Goal: Entertainment & Leisure: Consume media (video, audio)

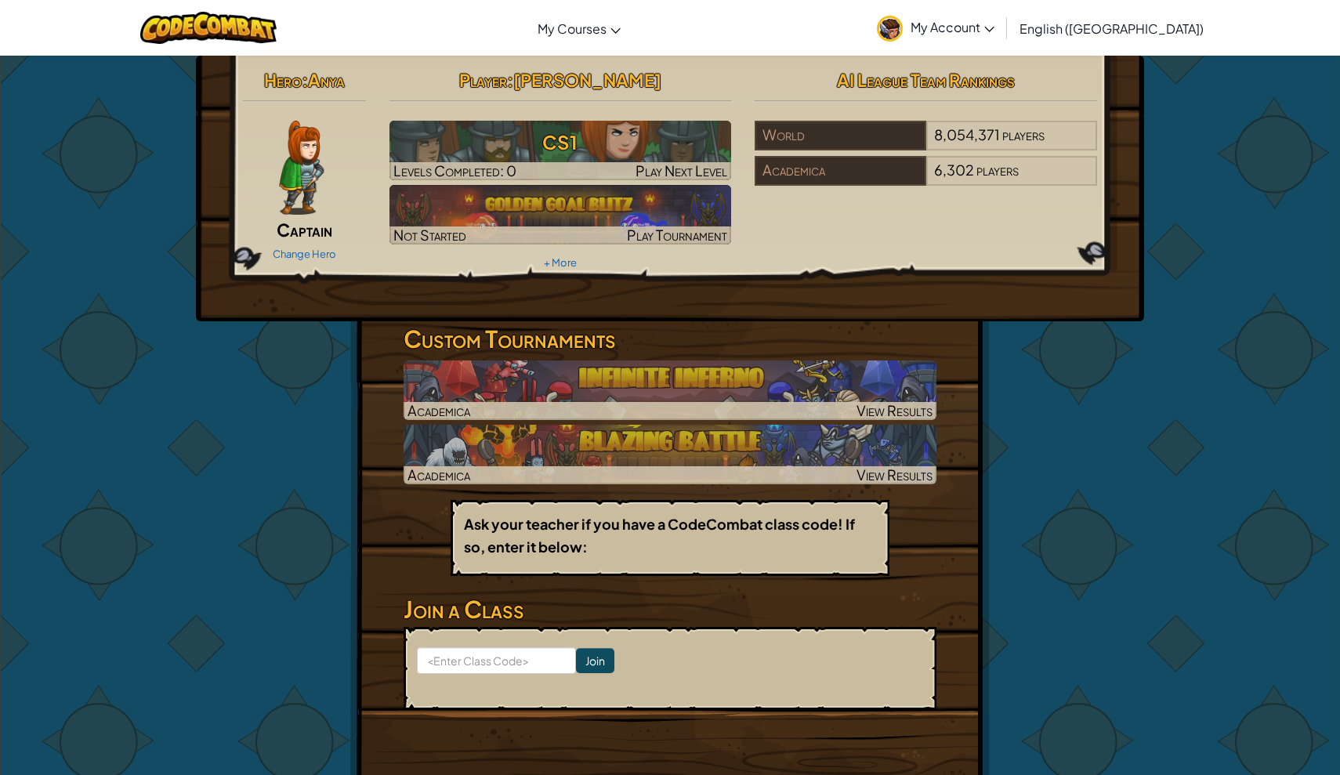
click at [646, 547] on p "Ask your teacher if you have a CodeCombat class code! If so, enter it below:" at bounding box center [670, 535] width 412 height 45
click at [614, 696] on form "Join" at bounding box center [670, 668] width 533 height 83
click at [607, 668] on input "Join" at bounding box center [595, 660] width 38 height 25
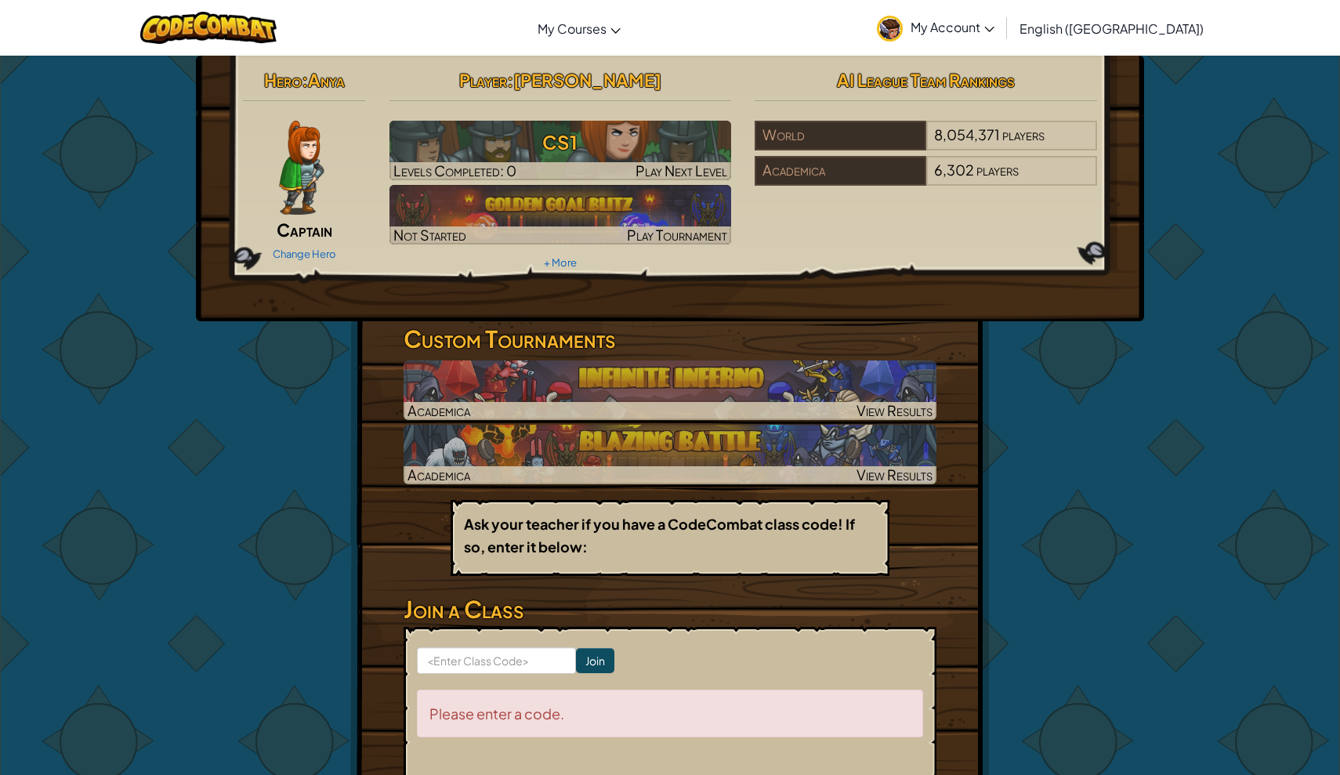
click at [608, 668] on input "Join" at bounding box center [595, 660] width 38 height 25
click at [317, 194] on img at bounding box center [301, 168] width 45 height 94
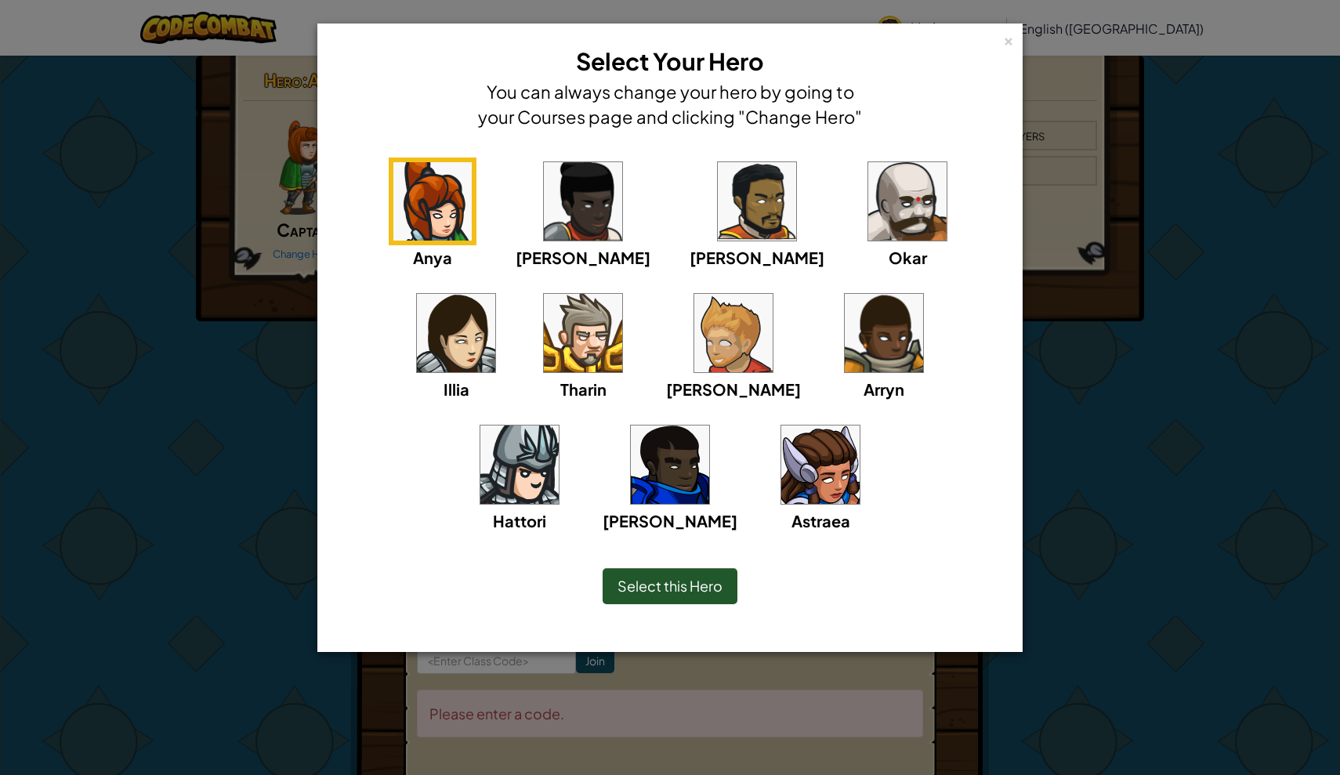
click at [551, 222] on img at bounding box center [583, 201] width 78 height 78
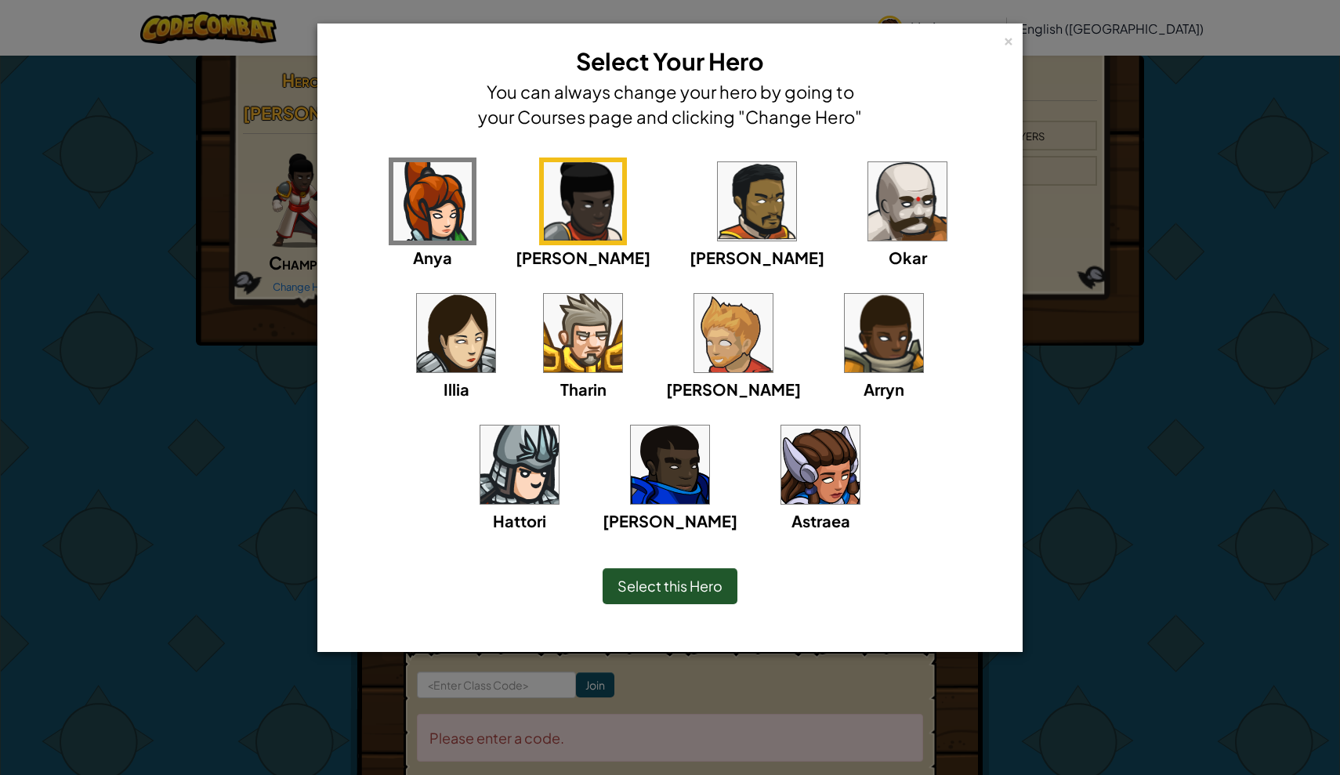
drag, startPoint x: 540, startPoint y: 224, endPoint x: 535, endPoint y: 236, distance: 12.7
click at [544, 224] on img at bounding box center [583, 201] width 78 height 78
click at [718, 185] on img at bounding box center [757, 201] width 78 height 78
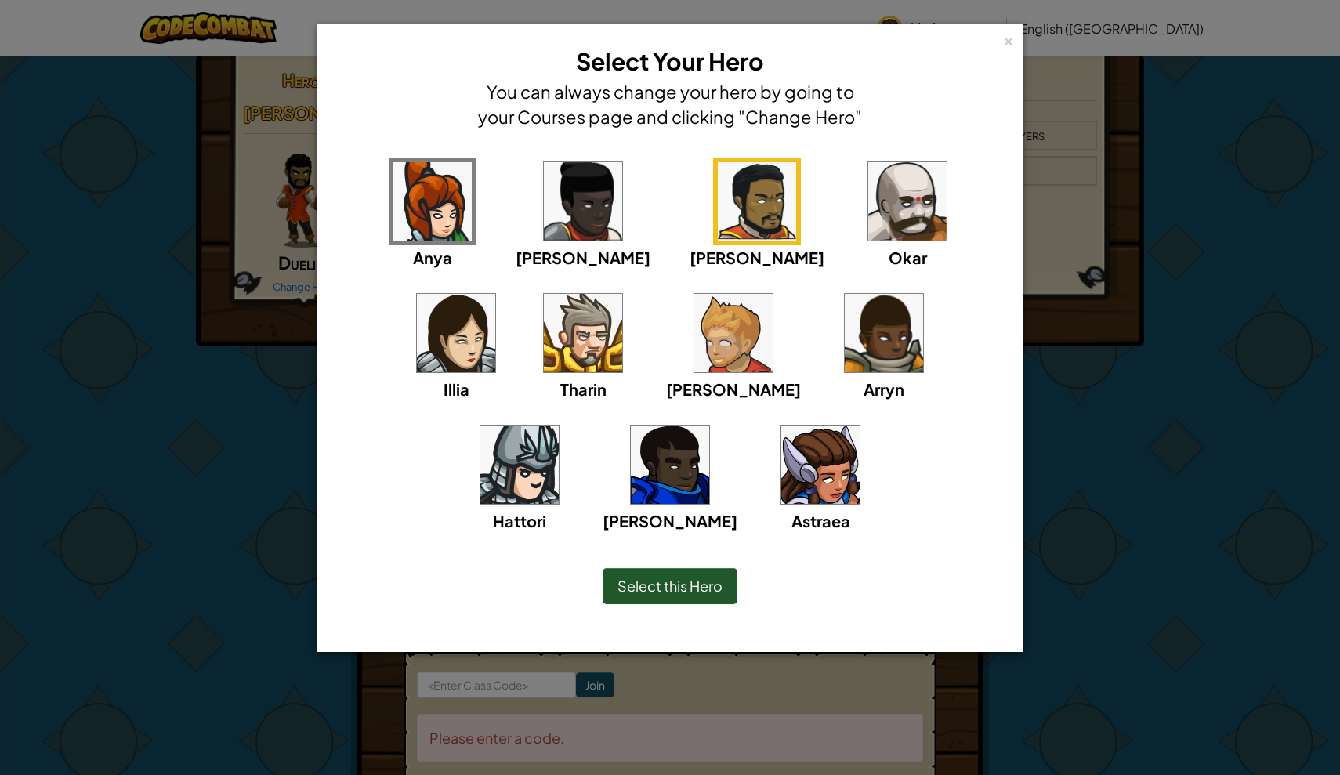
click at [781, 468] on img at bounding box center [820, 465] width 78 height 78
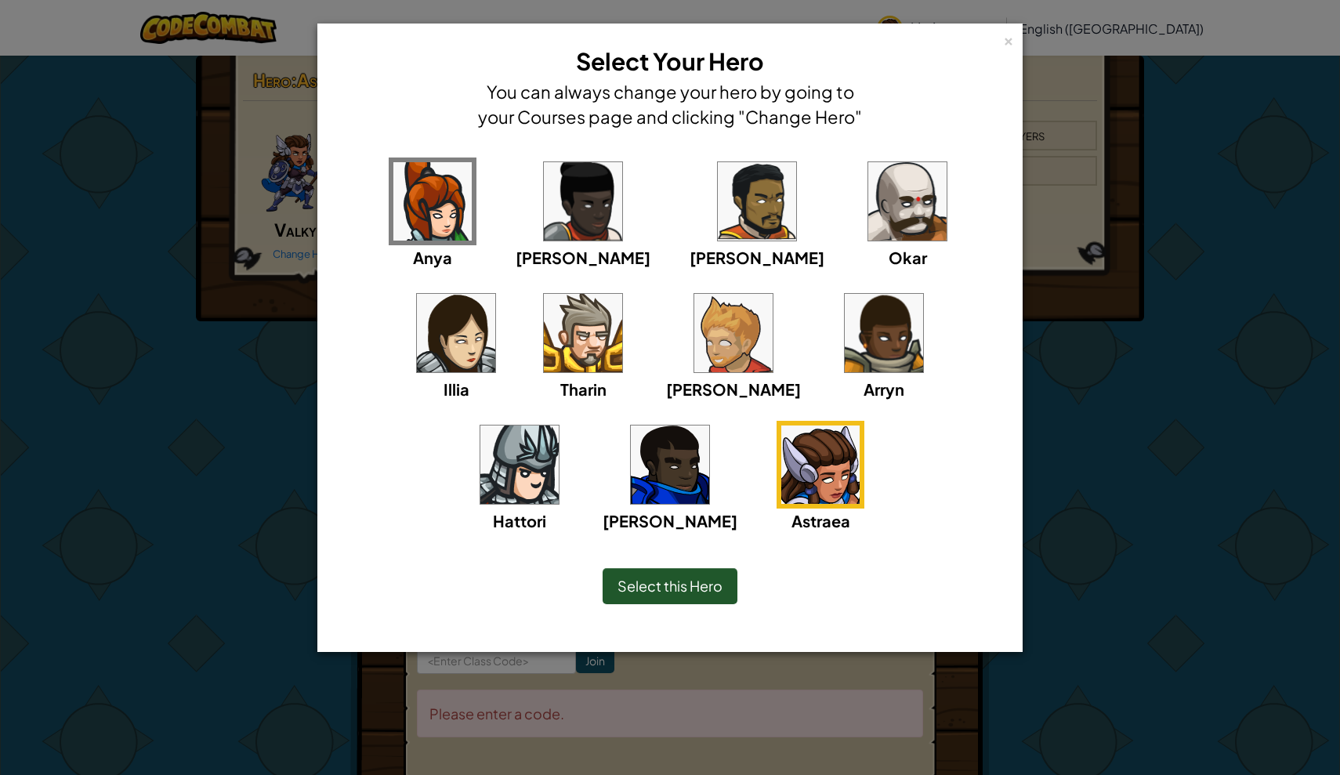
click at [709, 426] on img at bounding box center [670, 465] width 78 height 78
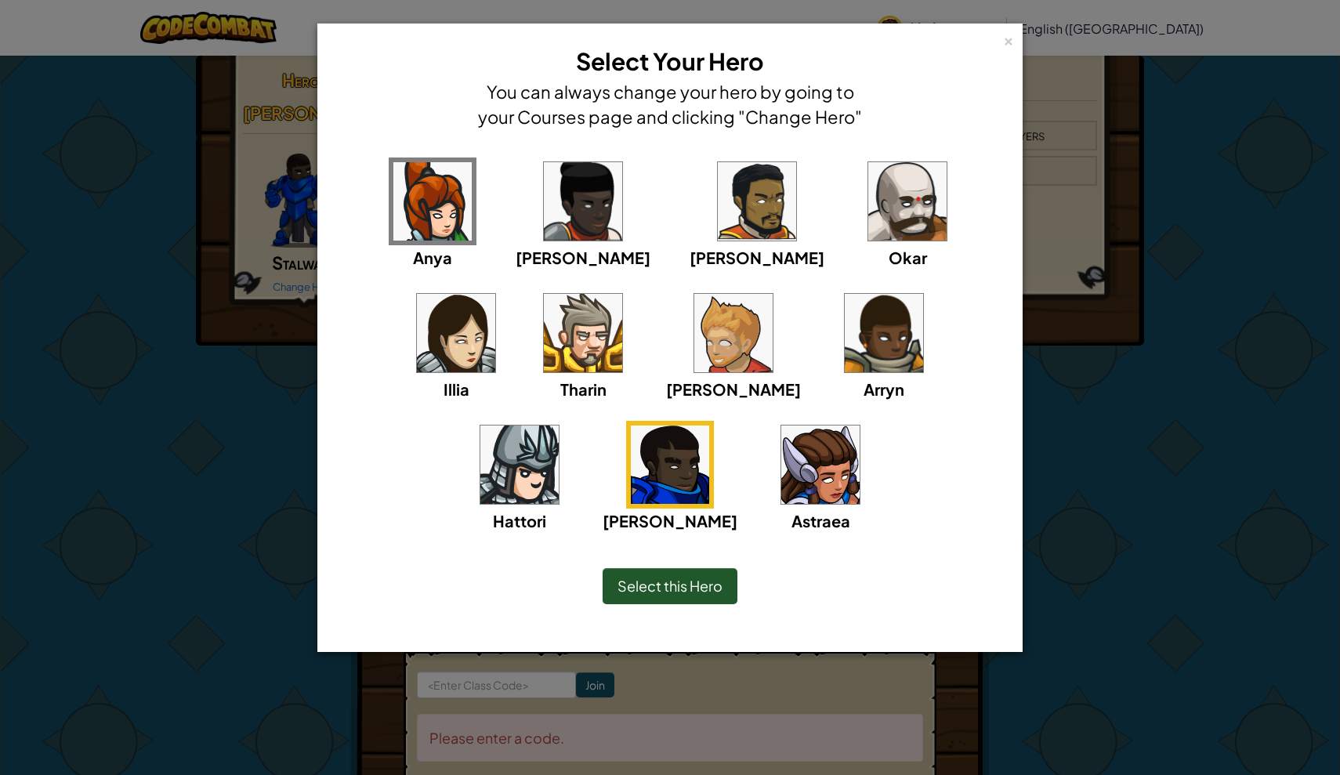
click at [559, 426] on img at bounding box center [519, 465] width 78 height 78
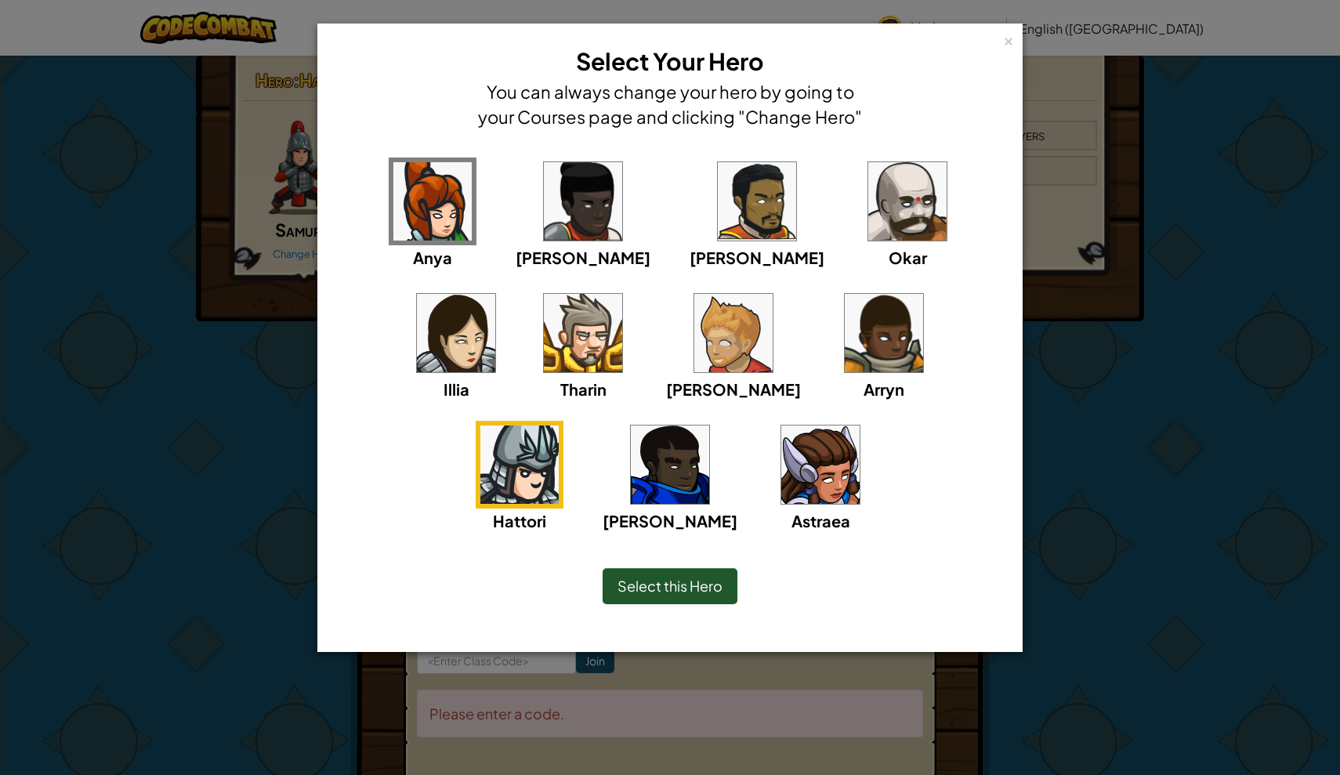
click at [845, 337] on img at bounding box center [884, 333] width 78 height 78
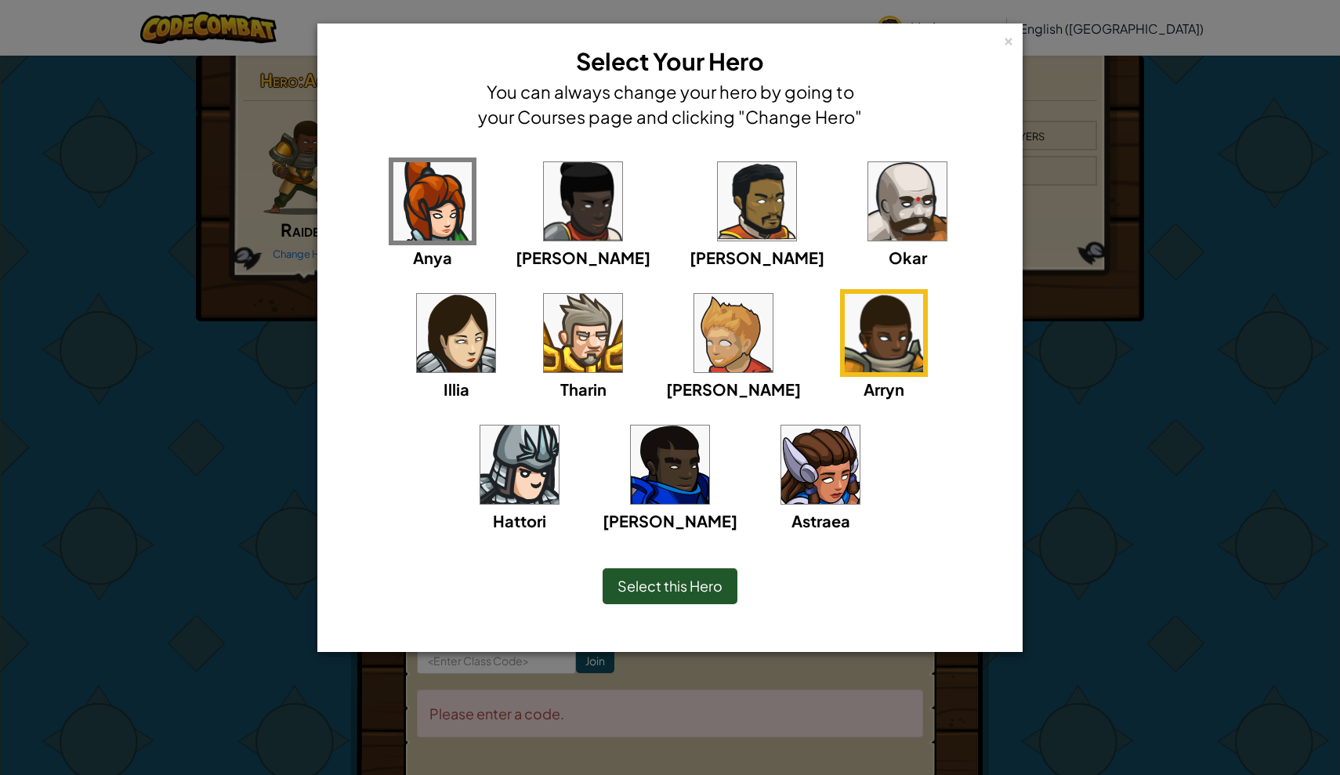
click at [866, 105] on div "× Select Your Hero You can always change your hero by going to your Courses pag…" at bounding box center [670, 87] width 688 height 110
click at [806, 148] on div "Anya [PERSON_NAME] [PERSON_NAME] [PERSON_NAME] [PERSON_NAME]" at bounding box center [670, 335] width 688 height 387
click at [868, 171] on img at bounding box center [907, 201] width 78 height 78
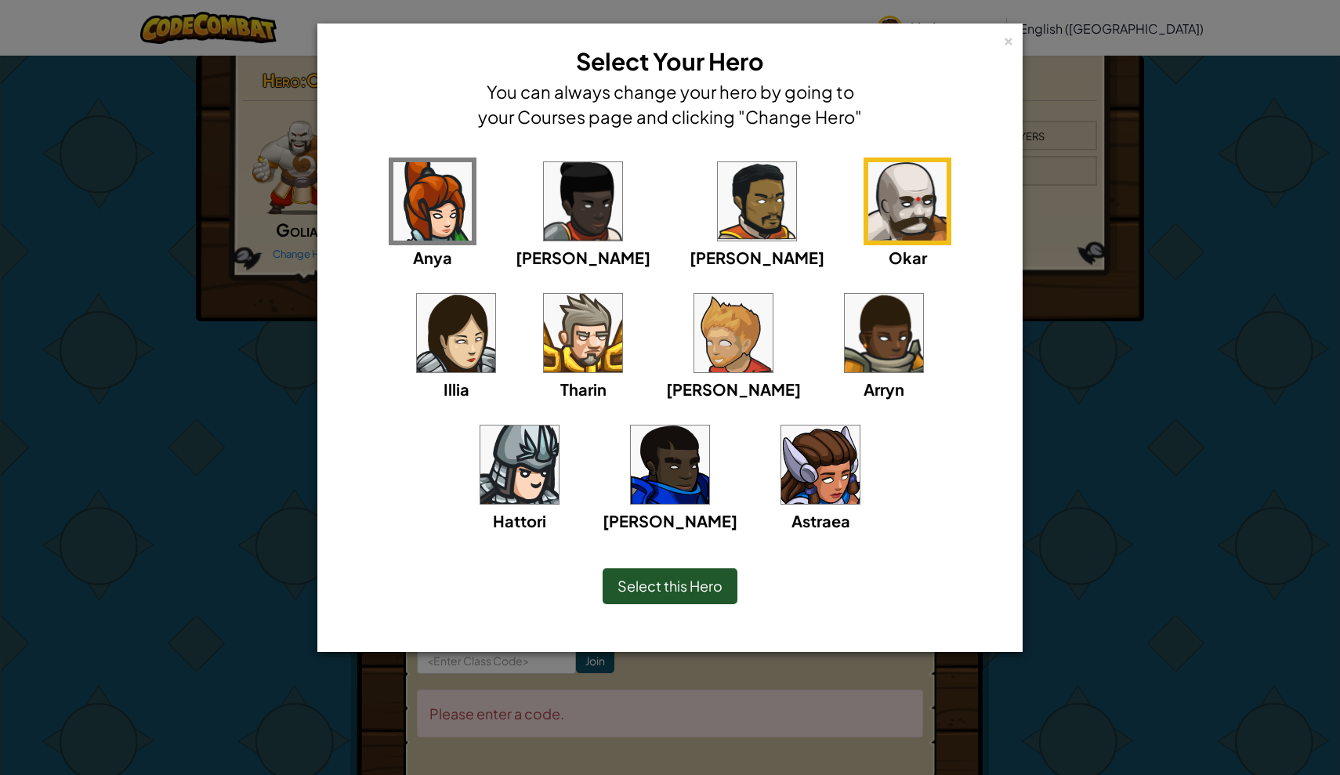
click at [781, 487] on img at bounding box center [820, 465] width 78 height 78
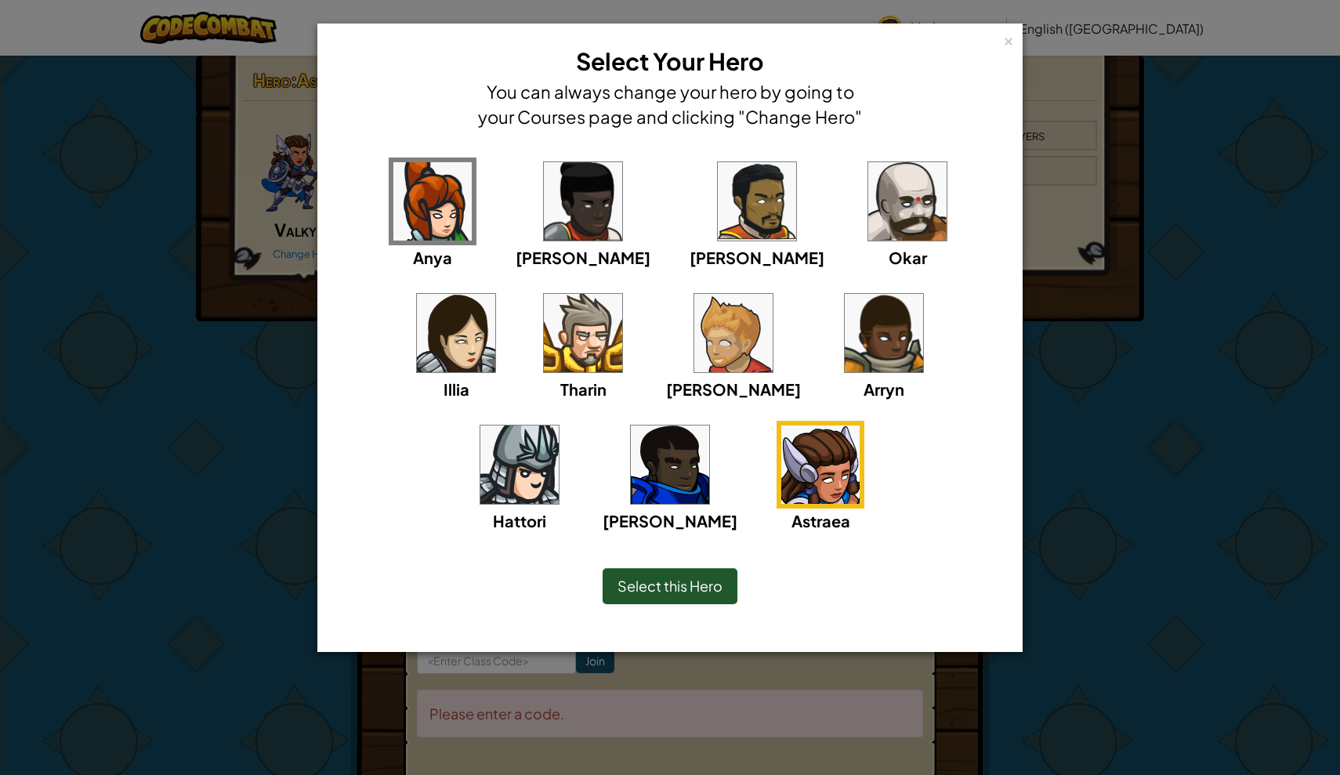
click at [684, 596] on div "Select this Hero" at bounding box center [670, 586] width 135 height 36
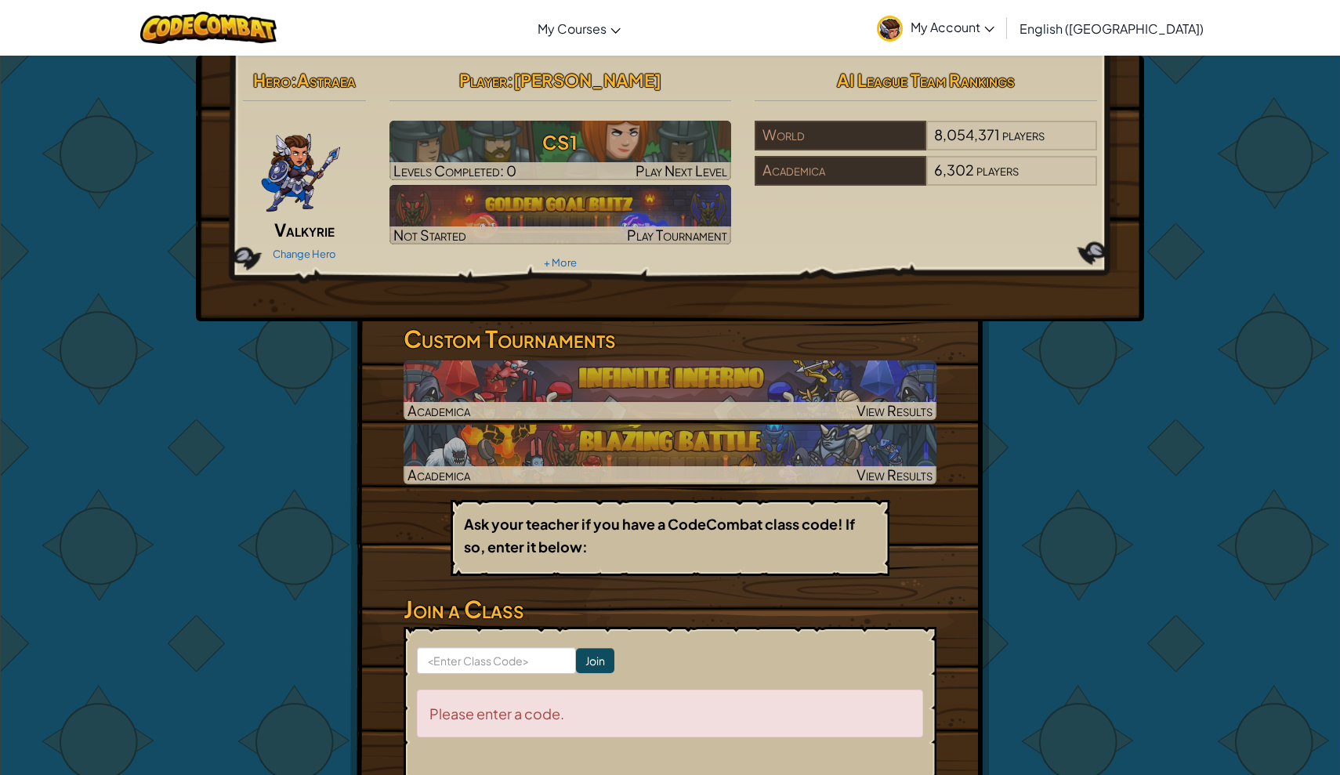
click at [649, 536] on p "Ask your teacher if you have a CodeCombat class code! If so, enter it below:" at bounding box center [670, 535] width 412 height 45
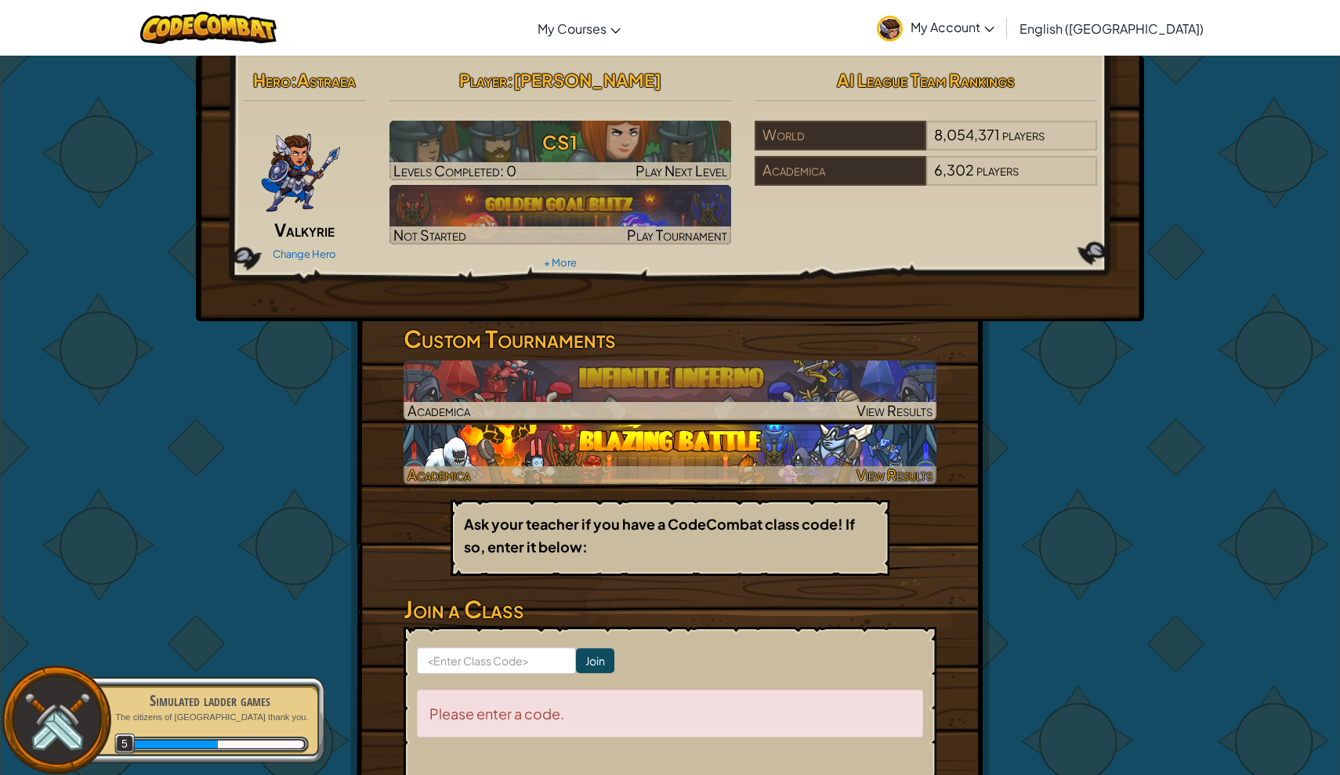
click at [547, 446] on img at bounding box center [670, 455] width 533 height 60
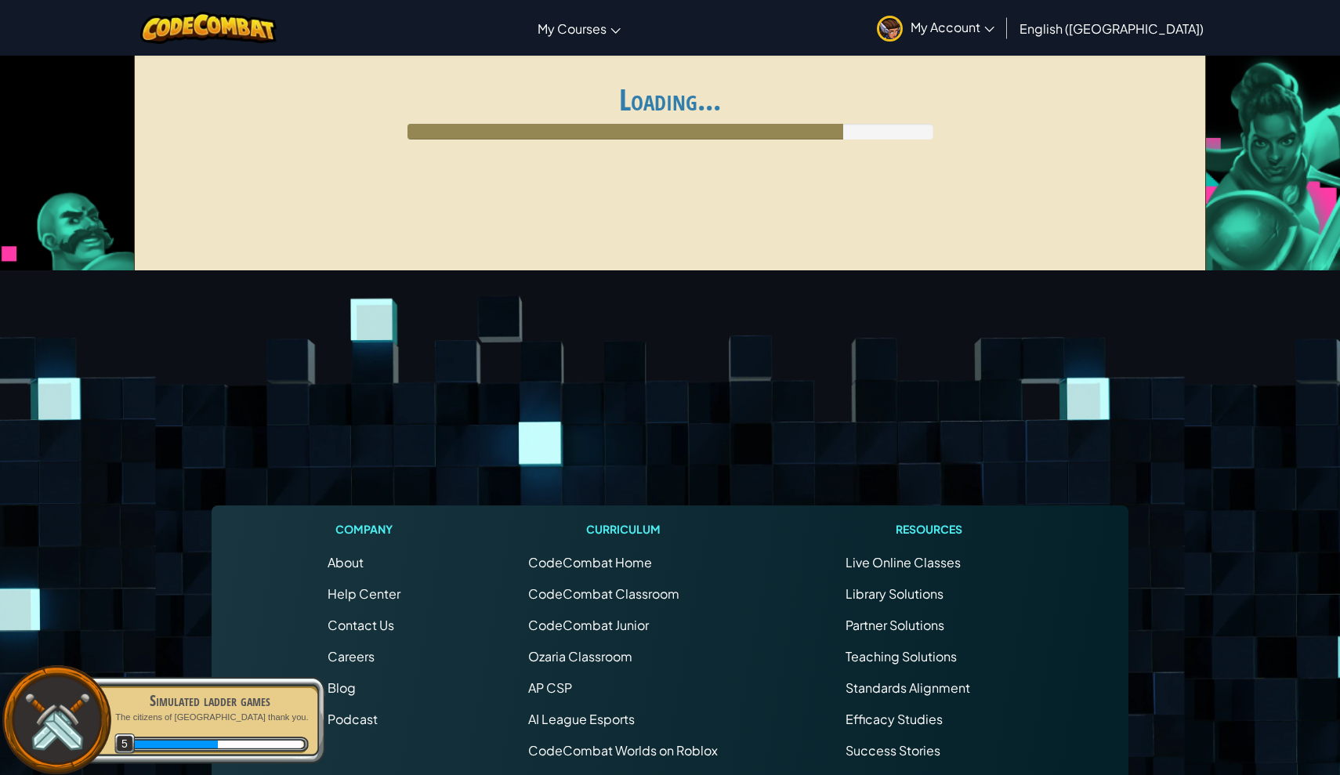
click at [584, 432] on footer "Company About Help Center Contact Us Careers Blog Podcast Curriculum CodeCombat…" at bounding box center [670, 695] width 1340 height 850
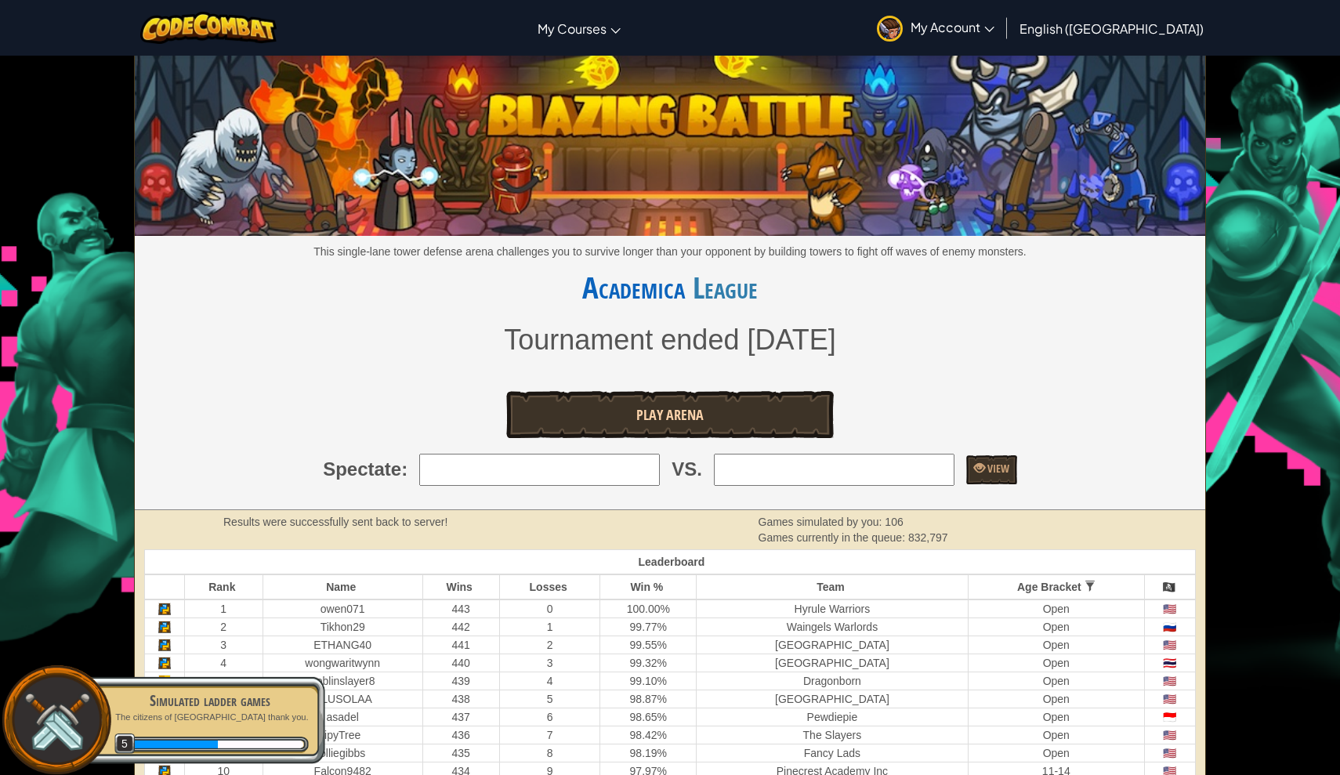
click at [625, 399] on link "Play Arena" at bounding box center [670, 414] width 328 height 47
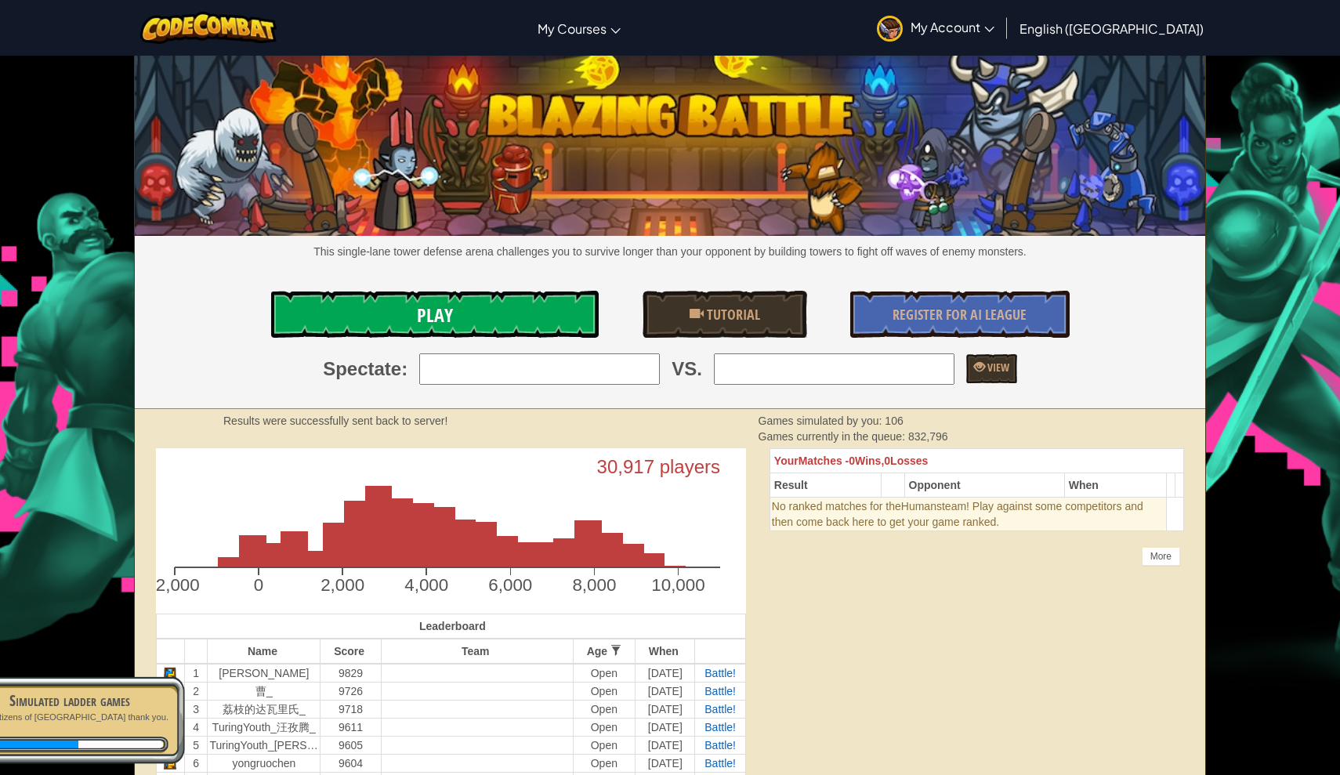
click at [535, 291] on link "Play" at bounding box center [435, 314] width 328 height 47
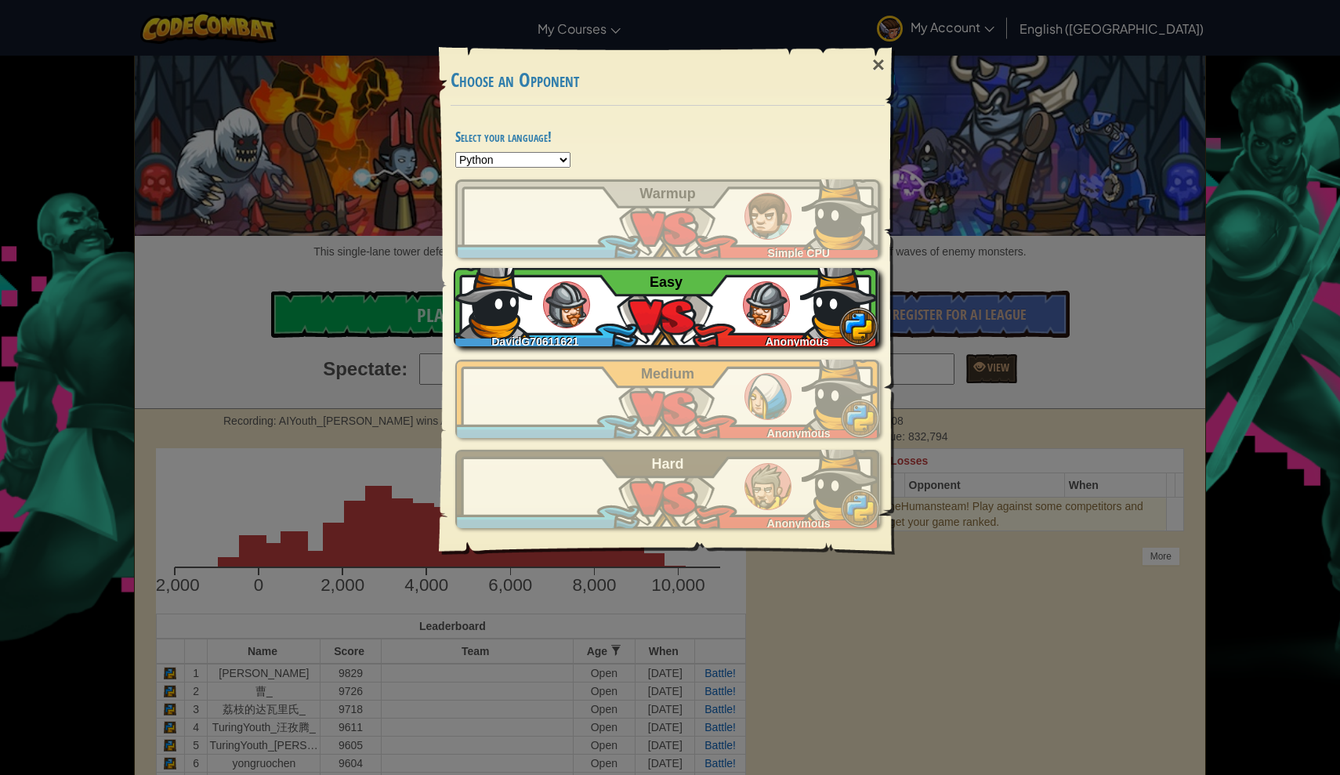
drag, startPoint x: 738, startPoint y: 356, endPoint x: 738, endPoint y: 346, distance: 10.2
click at [738, 356] on div "DavidG70611621 Simple CPU Warmup DavidG70611621 Anonymous Easy DavidG70611621 A…" at bounding box center [667, 353] width 425 height 349
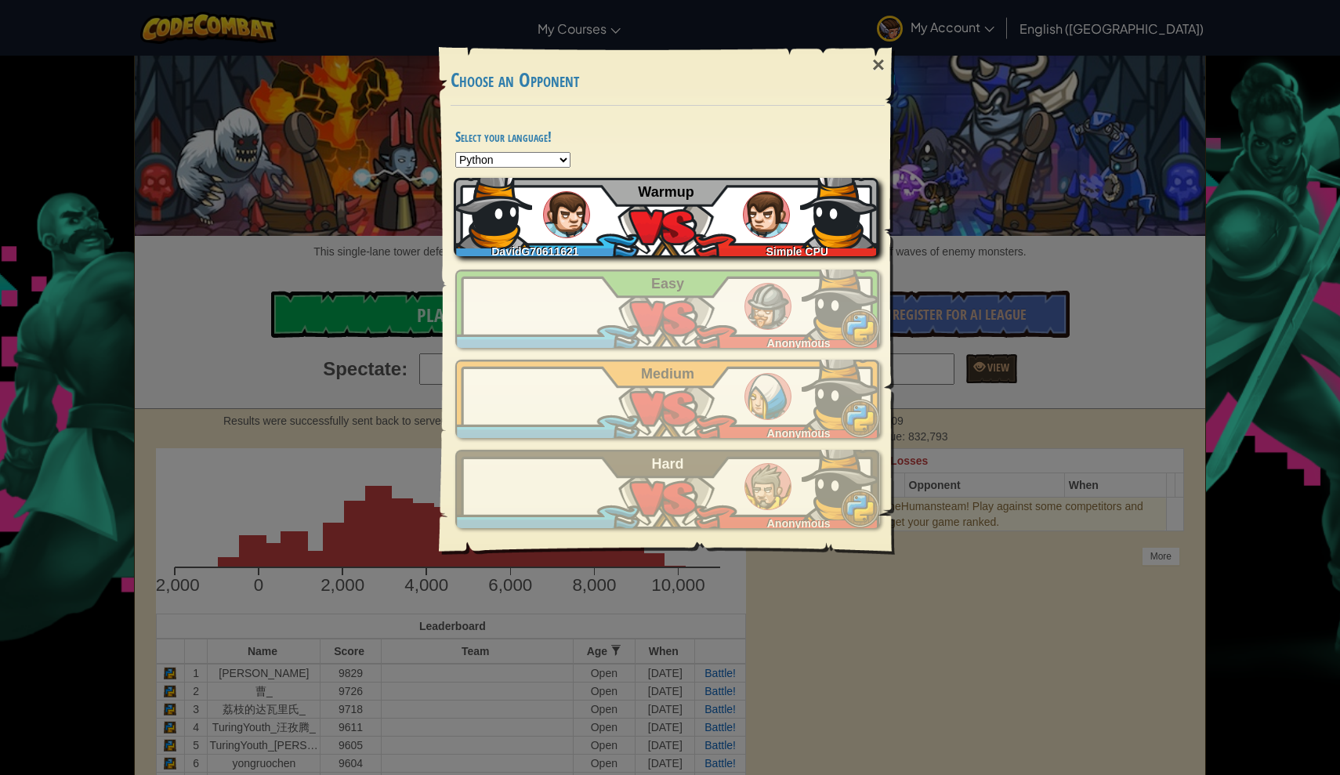
click at [588, 190] on div "DavidG70611621 Simple CPU Warmup" at bounding box center [666, 217] width 425 height 78
